Goal: Navigation & Orientation: Understand site structure

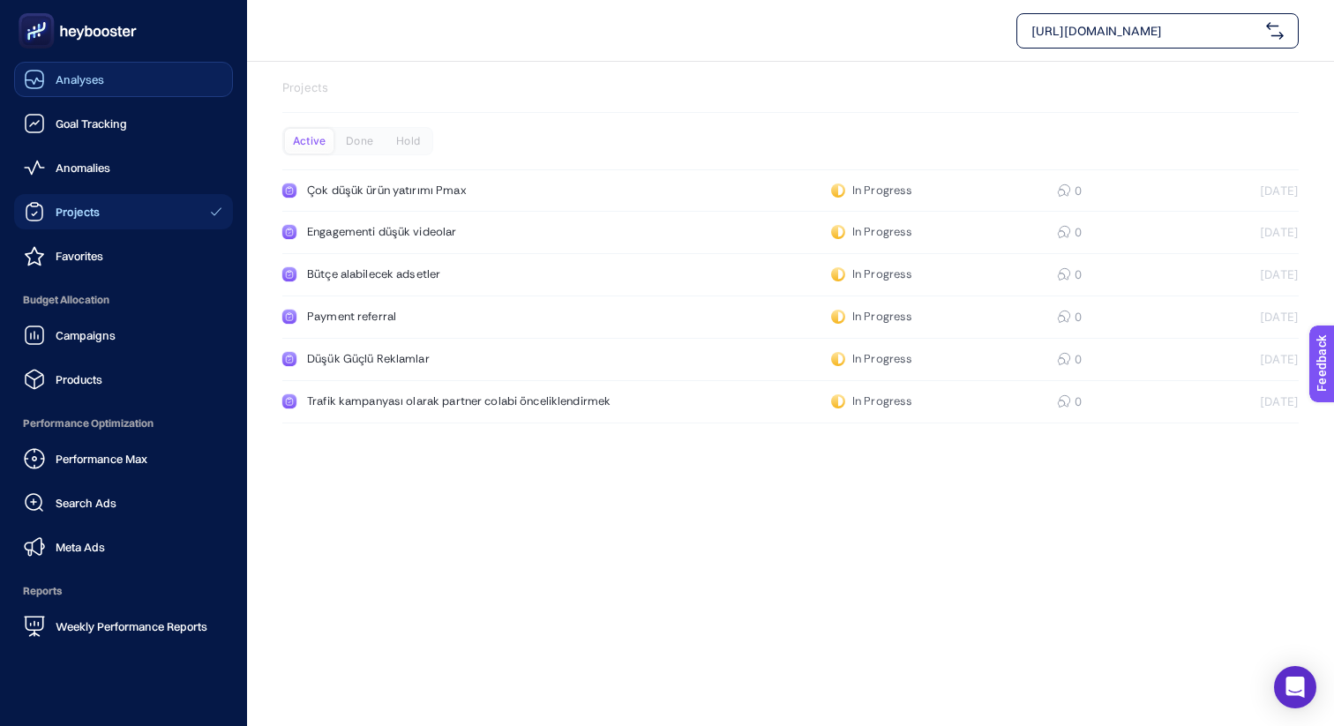
click at [118, 82] on link "Analyses" at bounding box center [123, 79] width 219 height 35
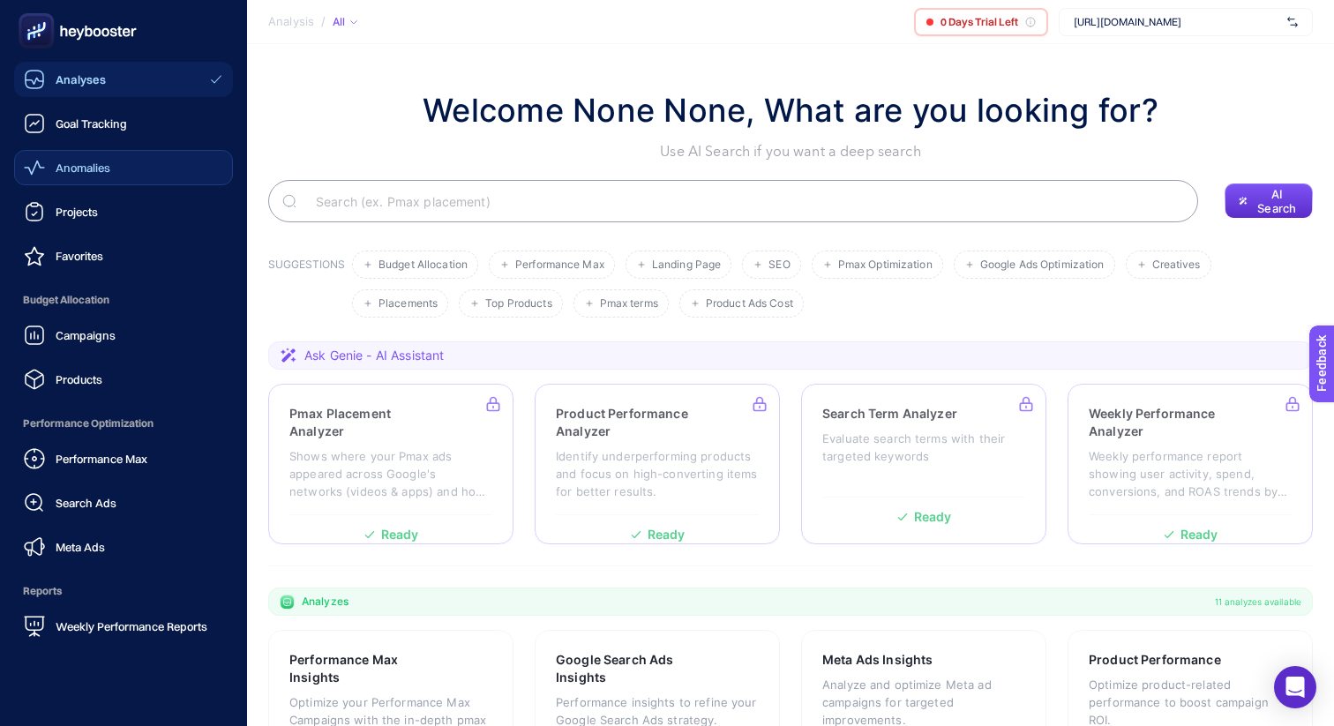
click at [82, 155] on link "Anomalies" at bounding box center [123, 167] width 219 height 35
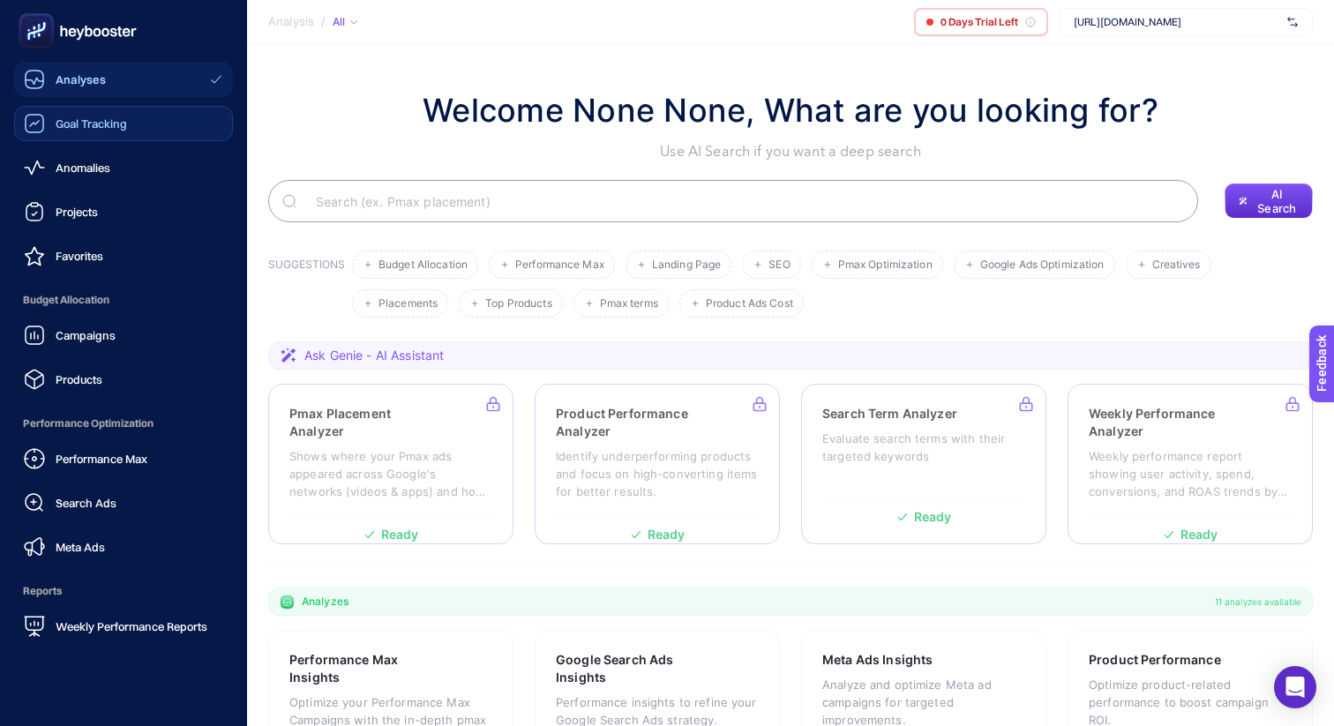
click at [82, 123] on span "Goal Tracking" at bounding box center [91, 123] width 71 height 14
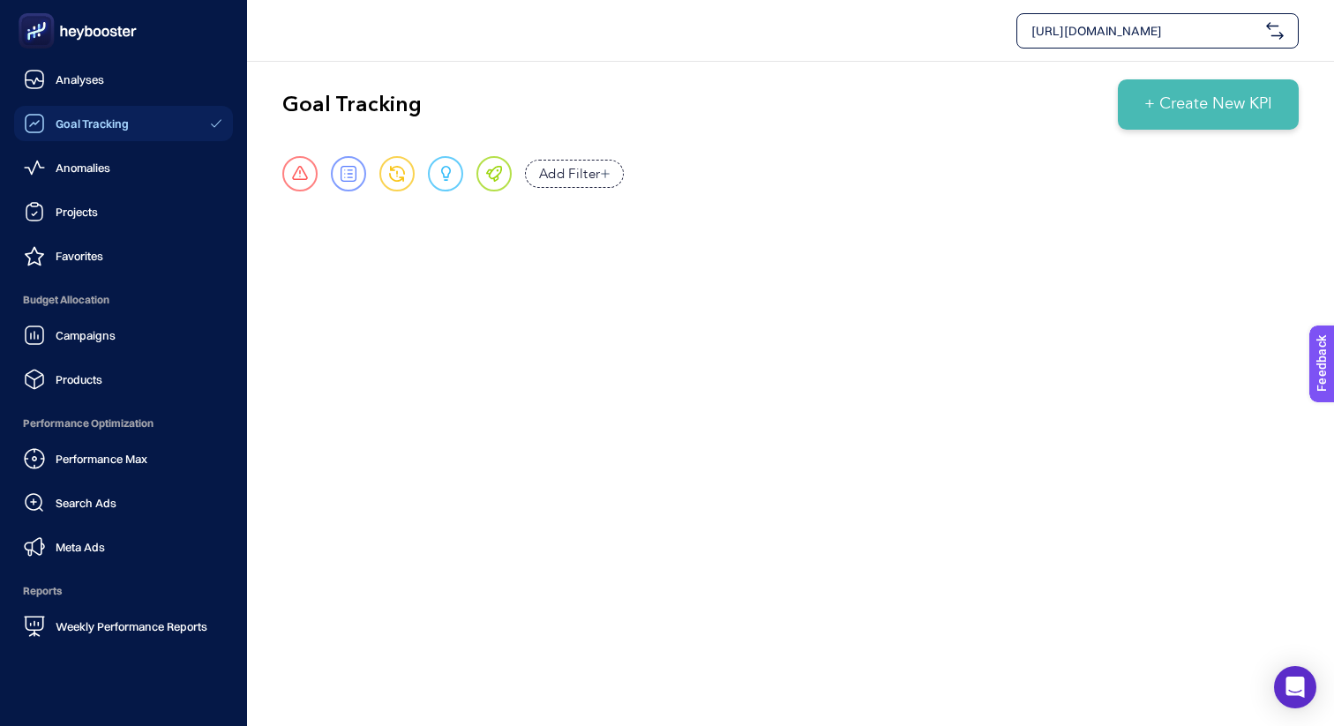
click at [153, 123] on link "Goal Tracking" at bounding box center [123, 123] width 219 height 35
click at [155, 154] on link "Anomalies" at bounding box center [123, 167] width 219 height 35
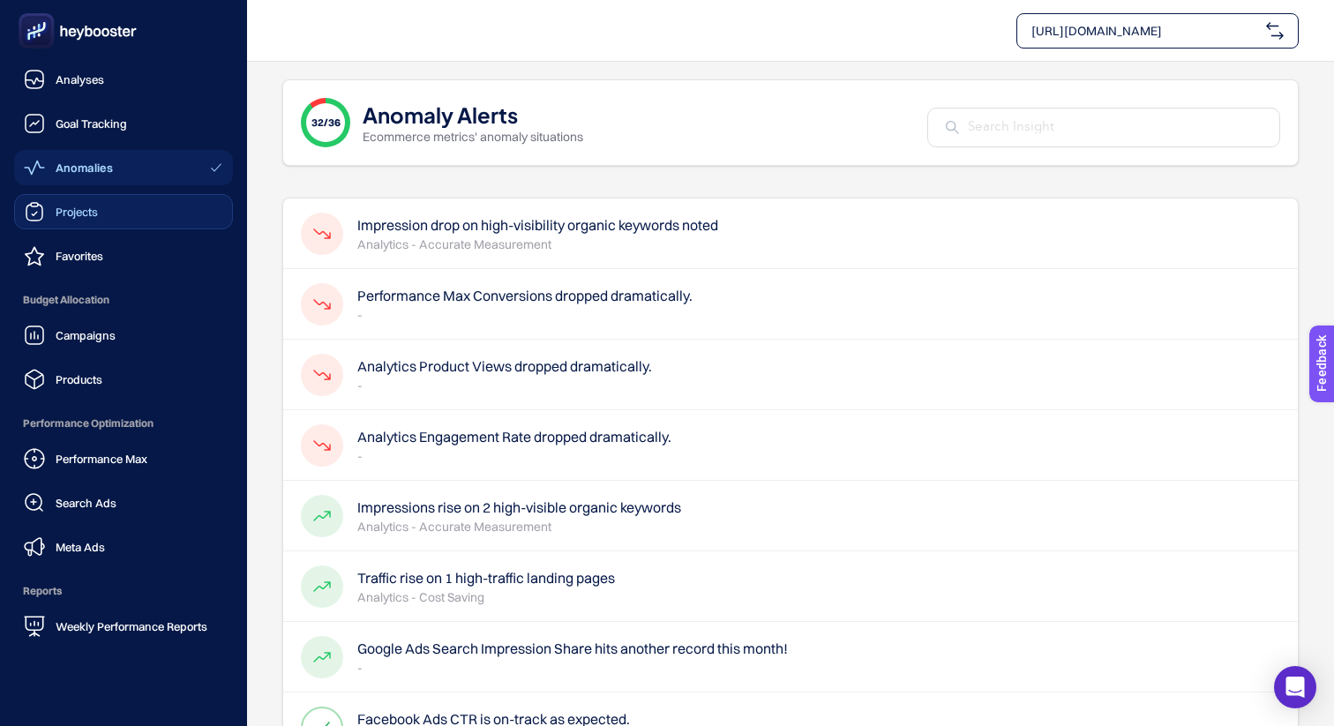
click at [117, 220] on link "Projects" at bounding box center [123, 211] width 219 height 35
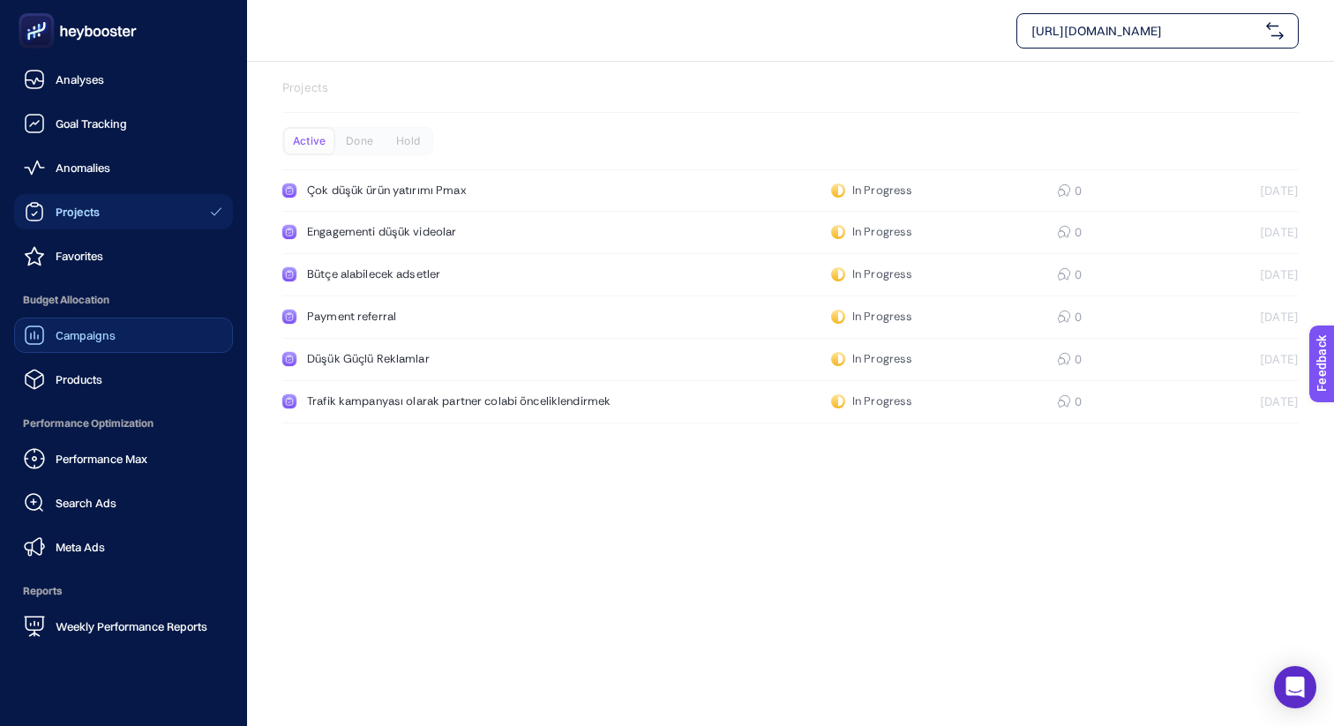
click at [88, 340] on span "Campaigns" at bounding box center [86, 335] width 60 height 14
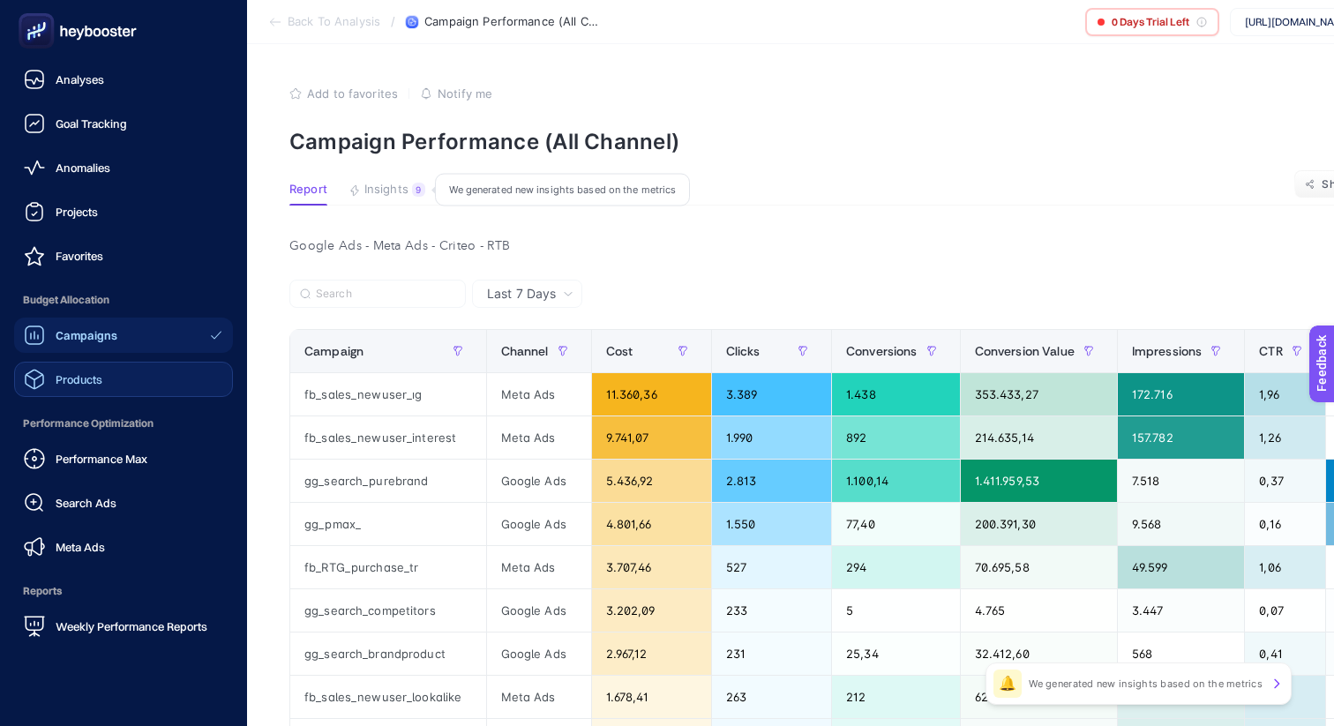
click at [94, 368] on link "Products" at bounding box center [123, 379] width 219 height 35
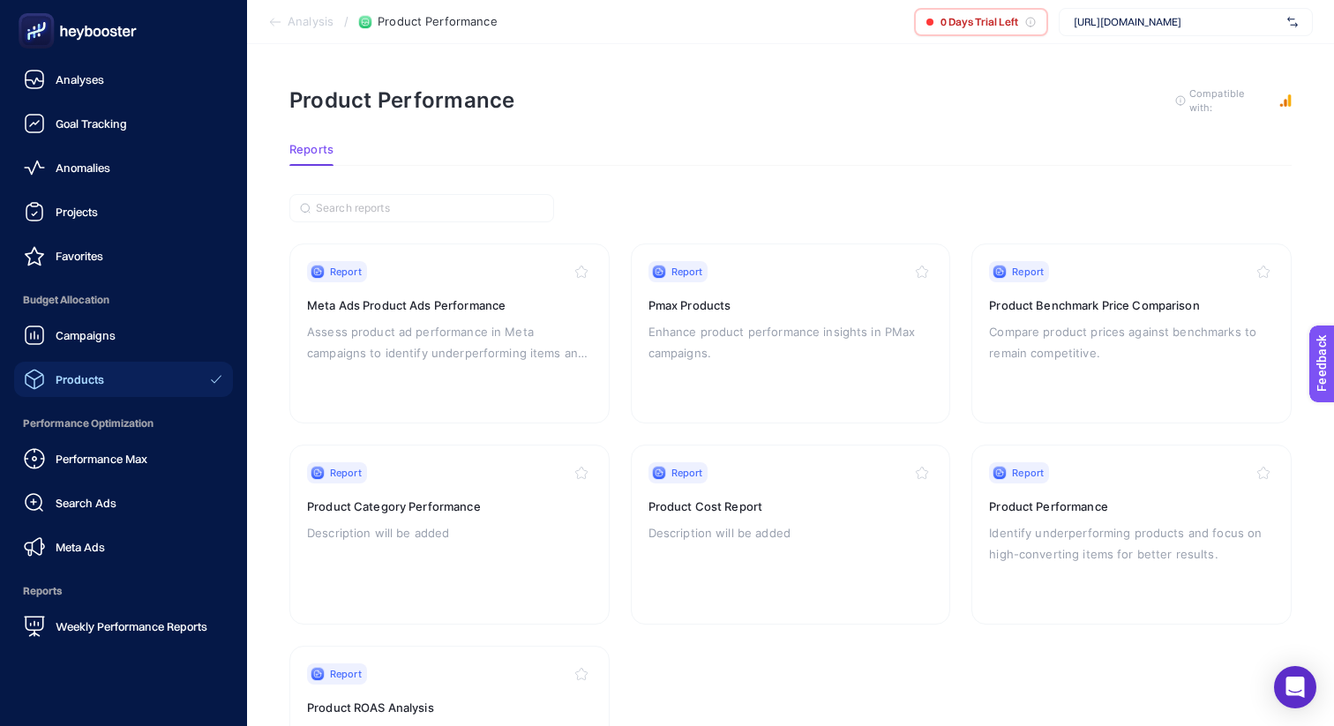
scroll to position [130, 0]
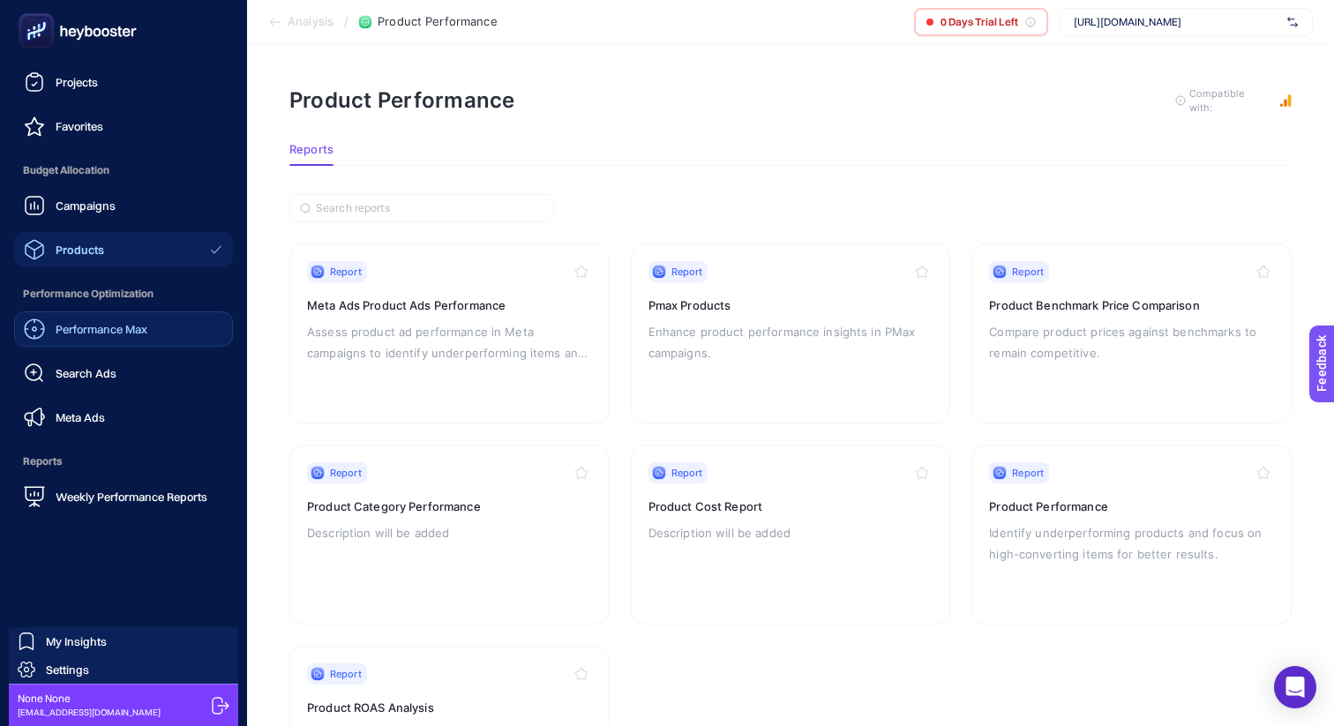
click at [104, 325] on span "Performance Max" at bounding box center [102, 329] width 92 height 14
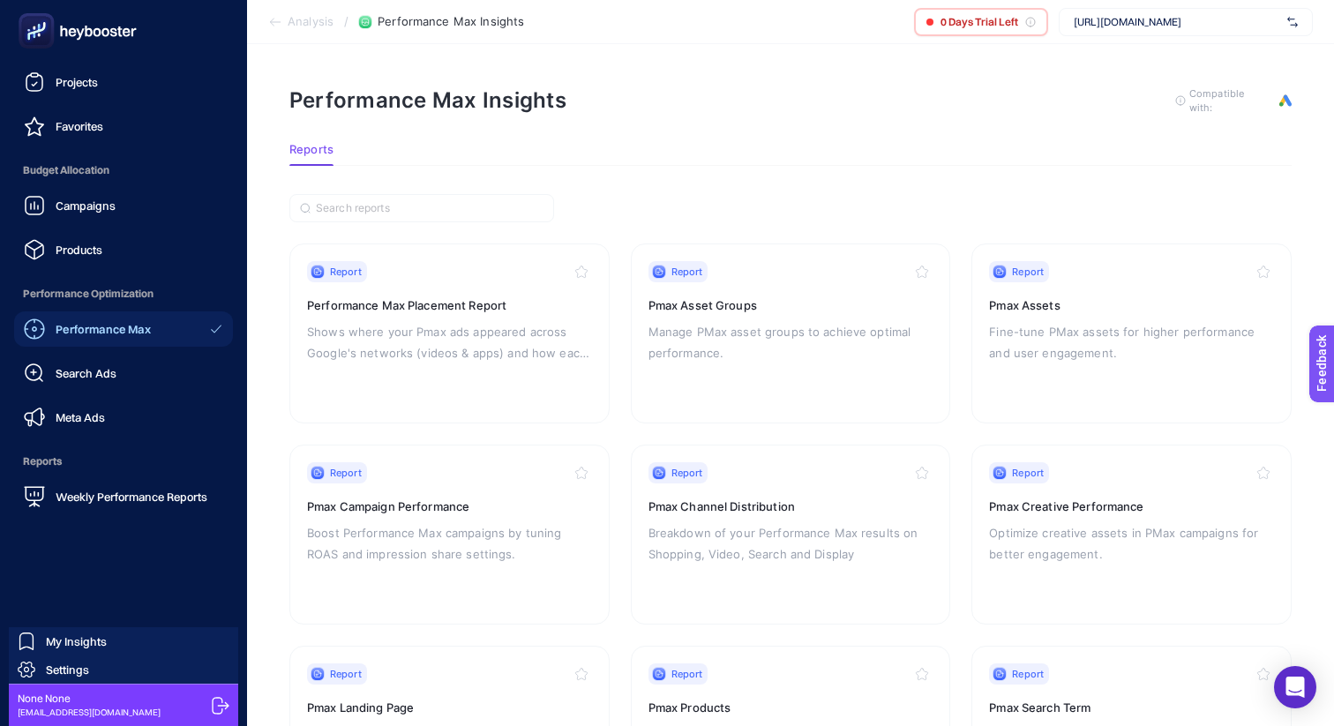
click at [103, 344] on link "Performance Max" at bounding box center [123, 328] width 219 height 35
click at [102, 377] on span "Search Ads" at bounding box center [86, 373] width 61 height 14
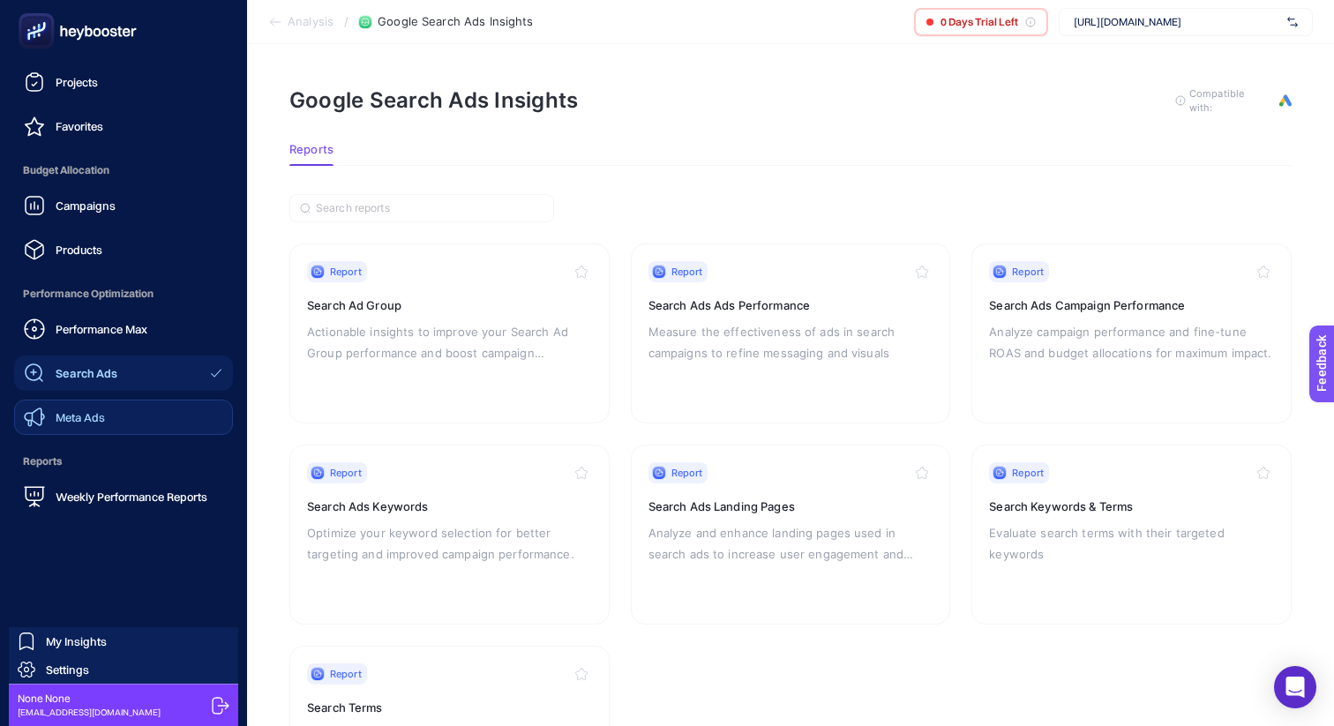
click at [99, 412] on span "Meta Ads" at bounding box center [80, 417] width 49 height 14
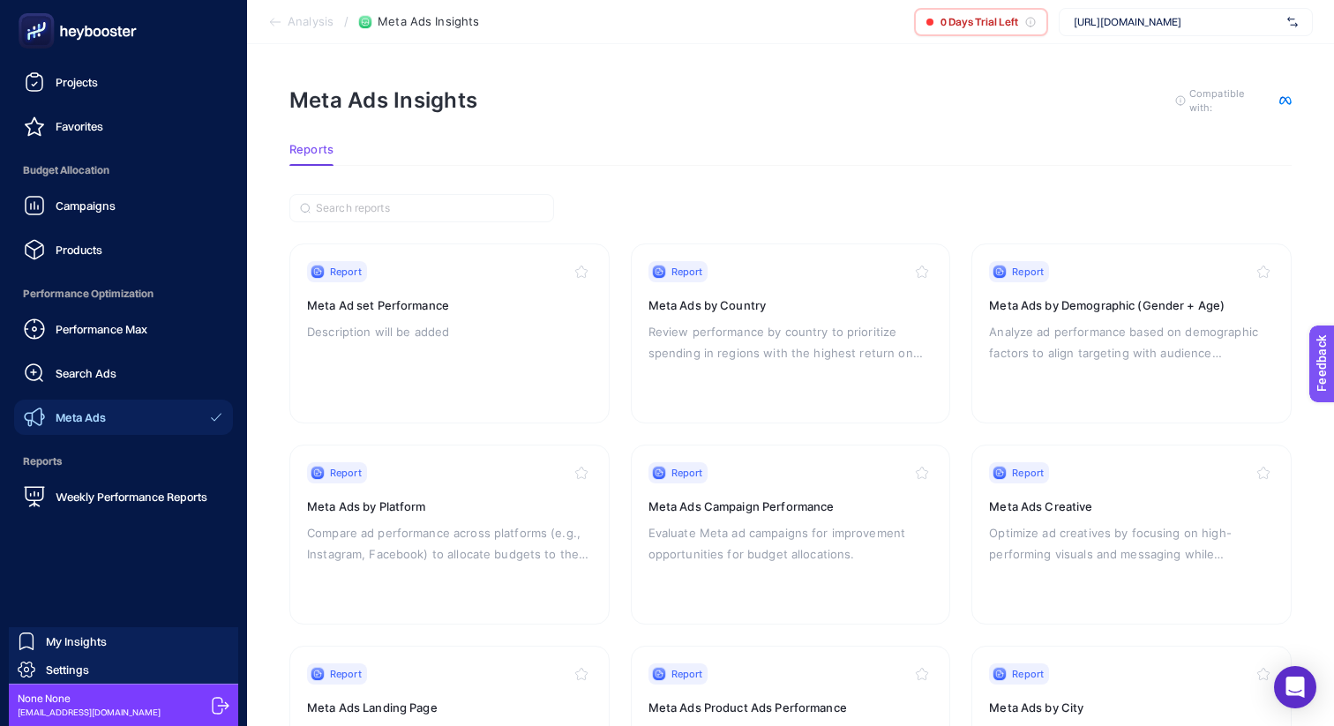
scroll to position [36, 0]
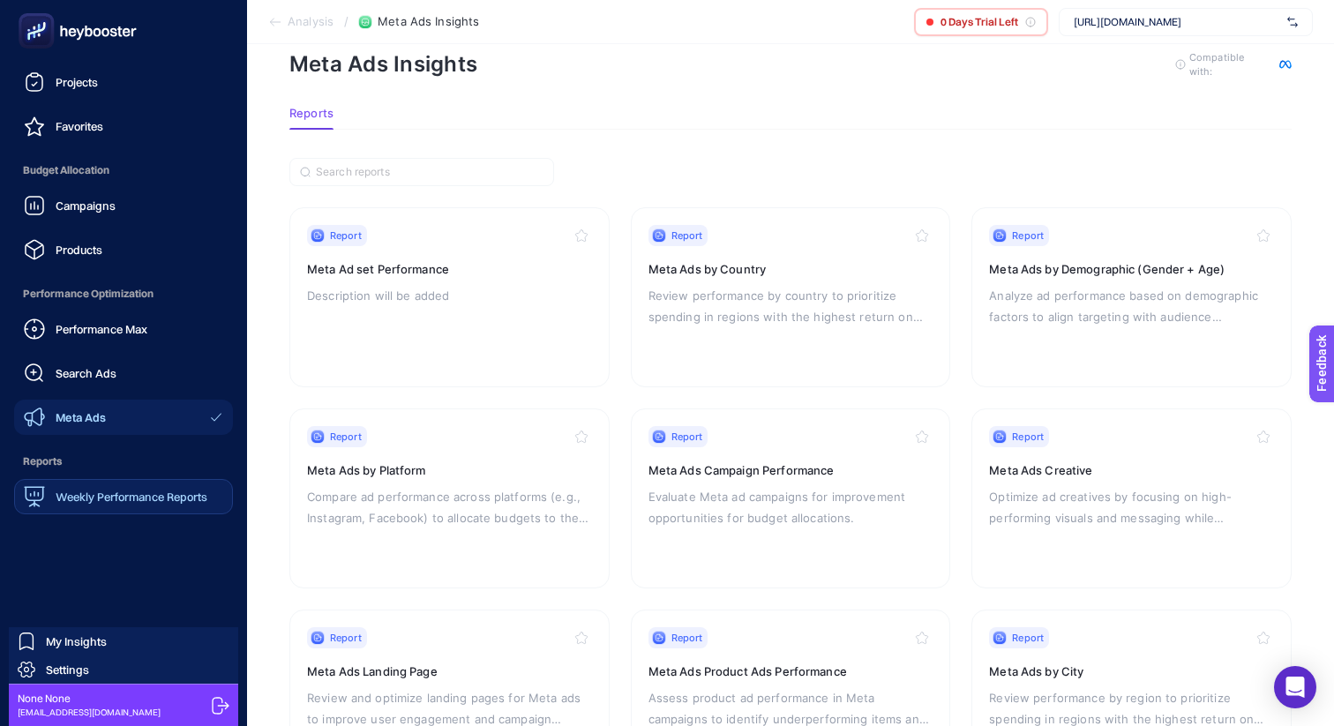
click at [98, 487] on div "Weekly Performance Reports" at bounding box center [115, 496] width 183 height 21
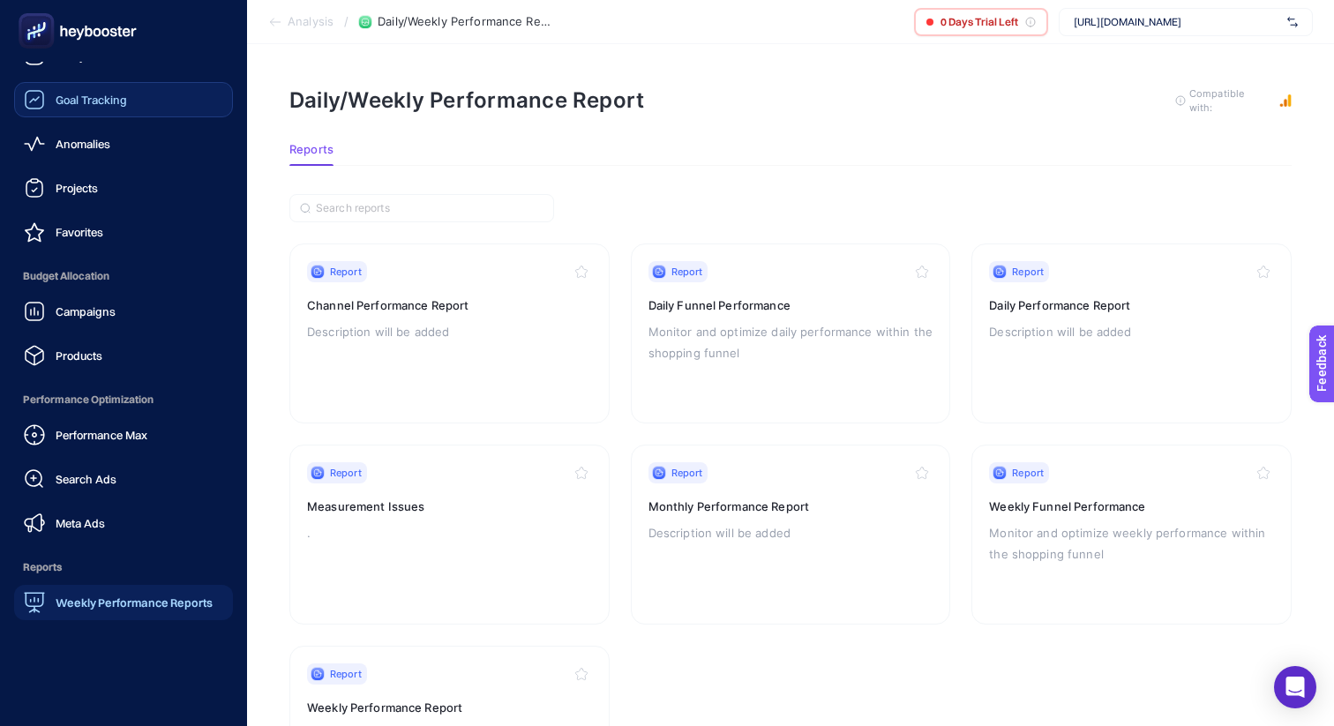
click at [43, 112] on link "Goal Tracking" at bounding box center [123, 99] width 219 height 35
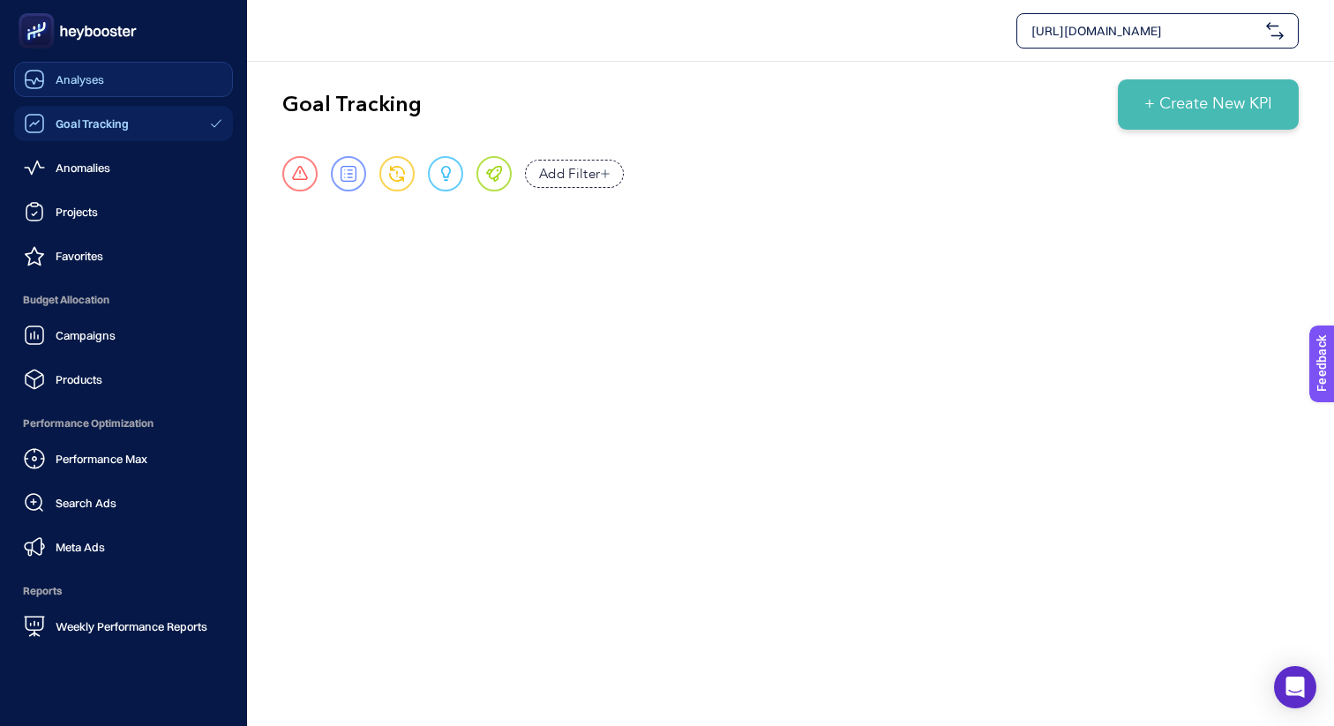
click at [90, 75] on span "Analyses" at bounding box center [80, 79] width 49 height 14
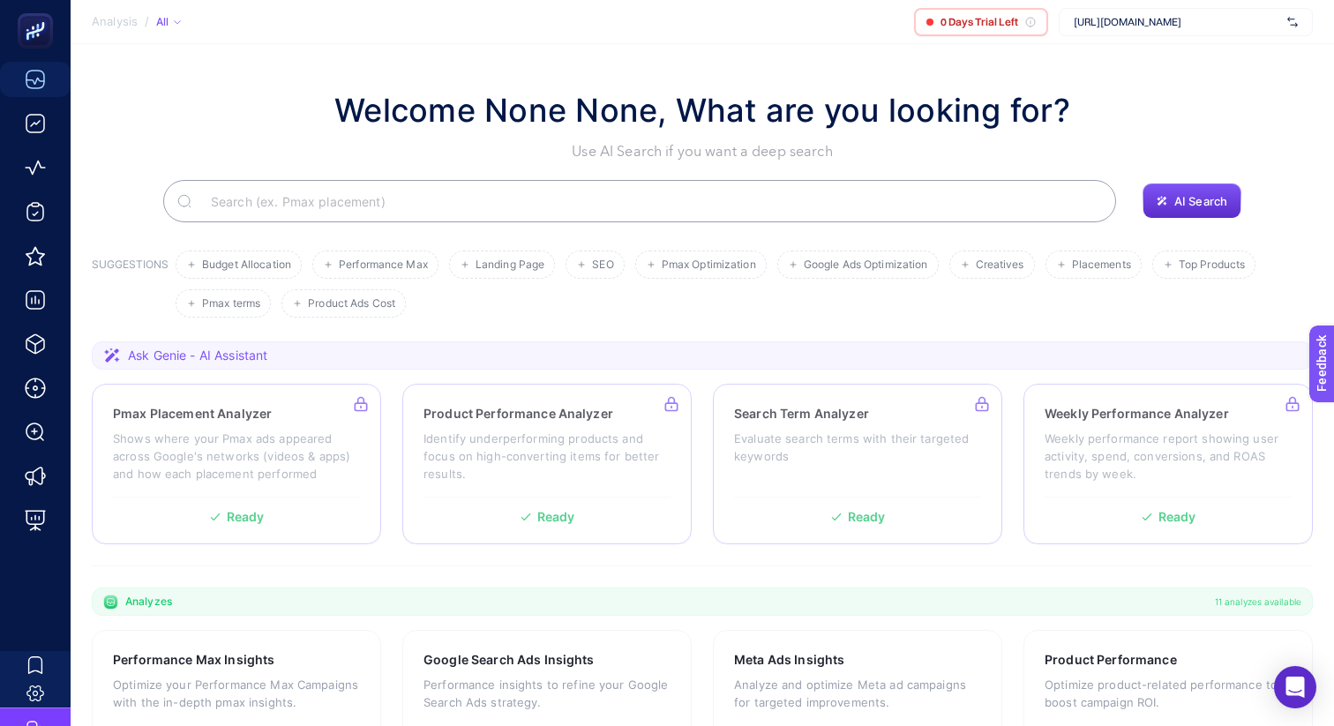
scroll to position [449, 0]
